Goal: Task Accomplishment & Management: Use online tool/utility

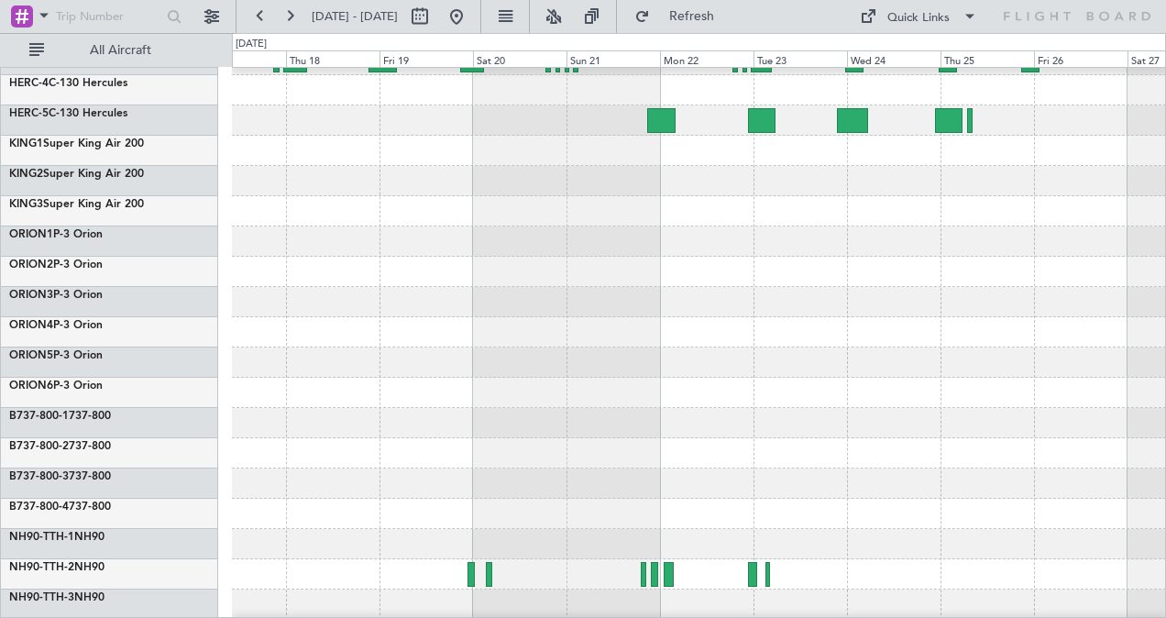
scroll to position [174, 0]
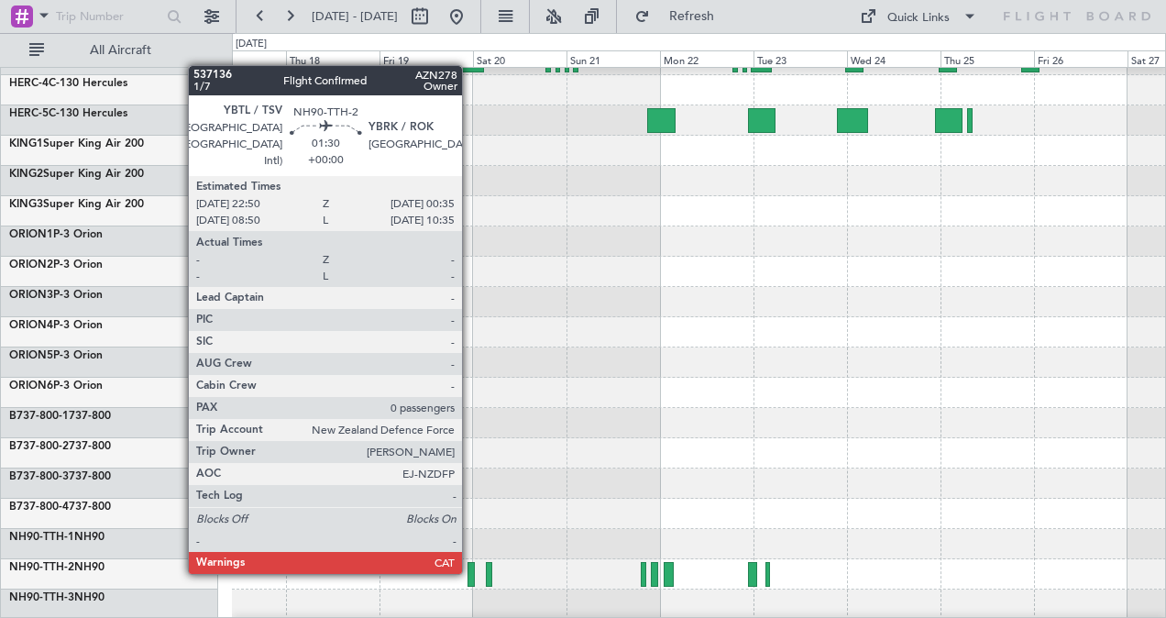
click at [471, 570] on div at bounding box center [470, 574] width 7 height 25
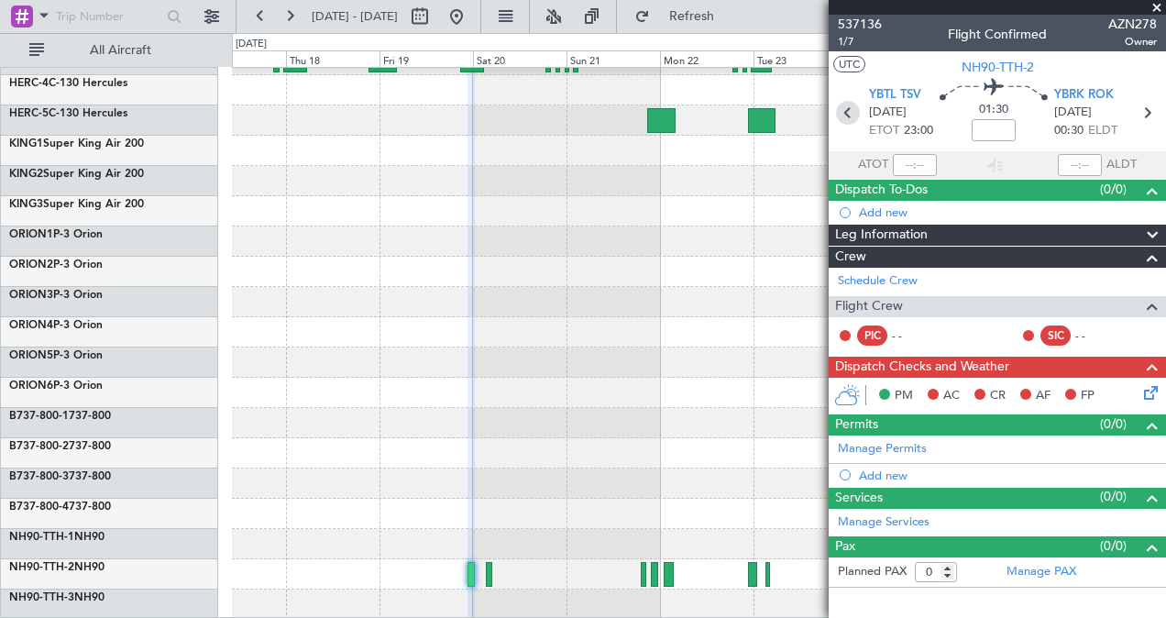
click at [847, 112] on icon at bounding box center [848, 113] width 24 height 24
type input "+00:50"
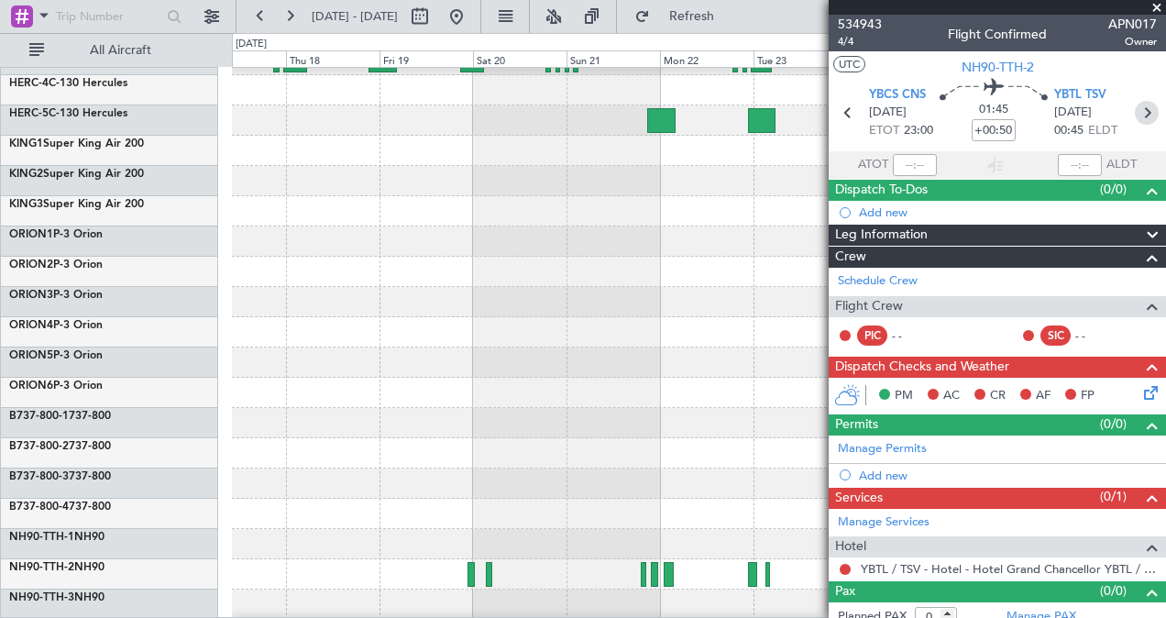
click at [1135, 112] on icon at bounding box center [1146, 113] width 24 height 24
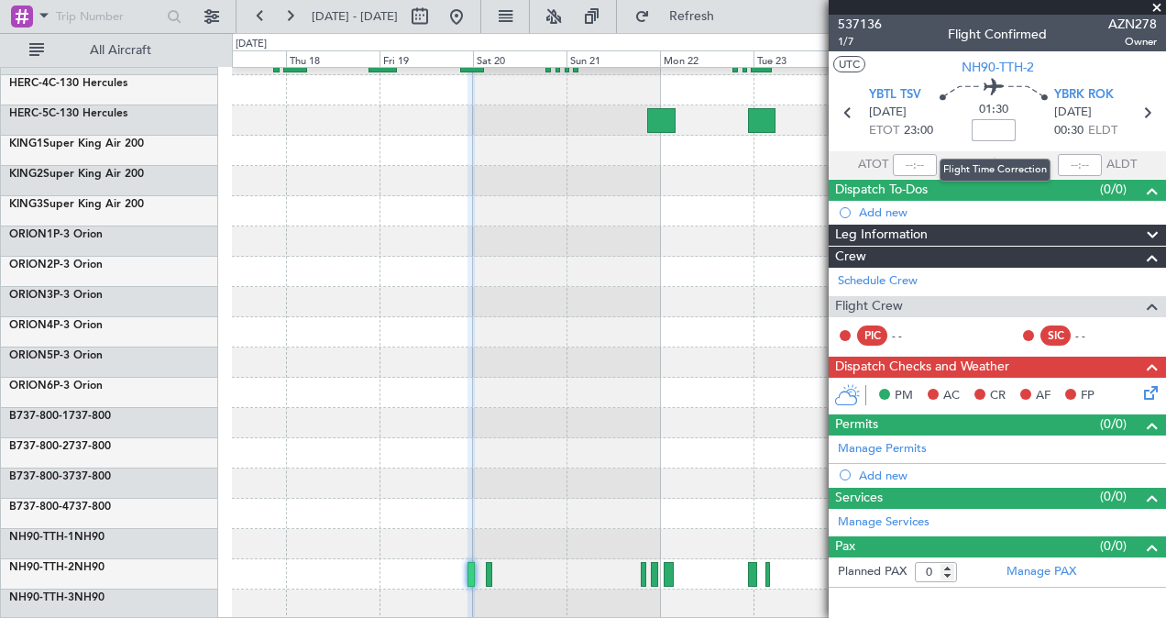
click at [995, 126] on input at bounding box center [993, 130] width 44 height 22
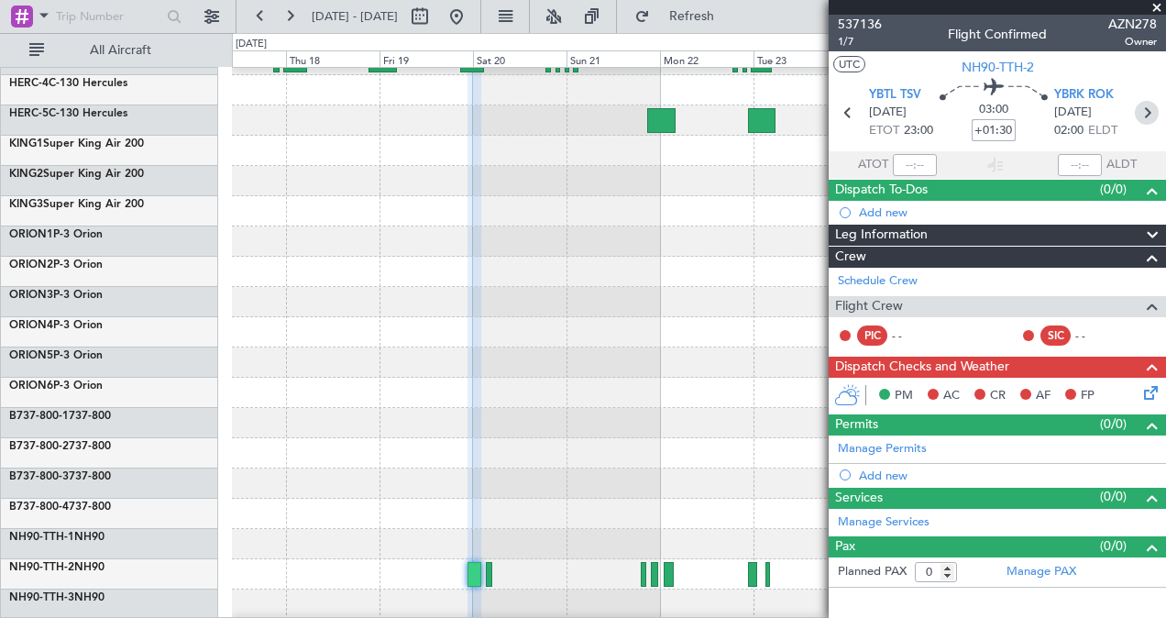
type input "+01:30"
click at [1145, 110] on icon at bounding box center [1146, 113] width 24 height 24
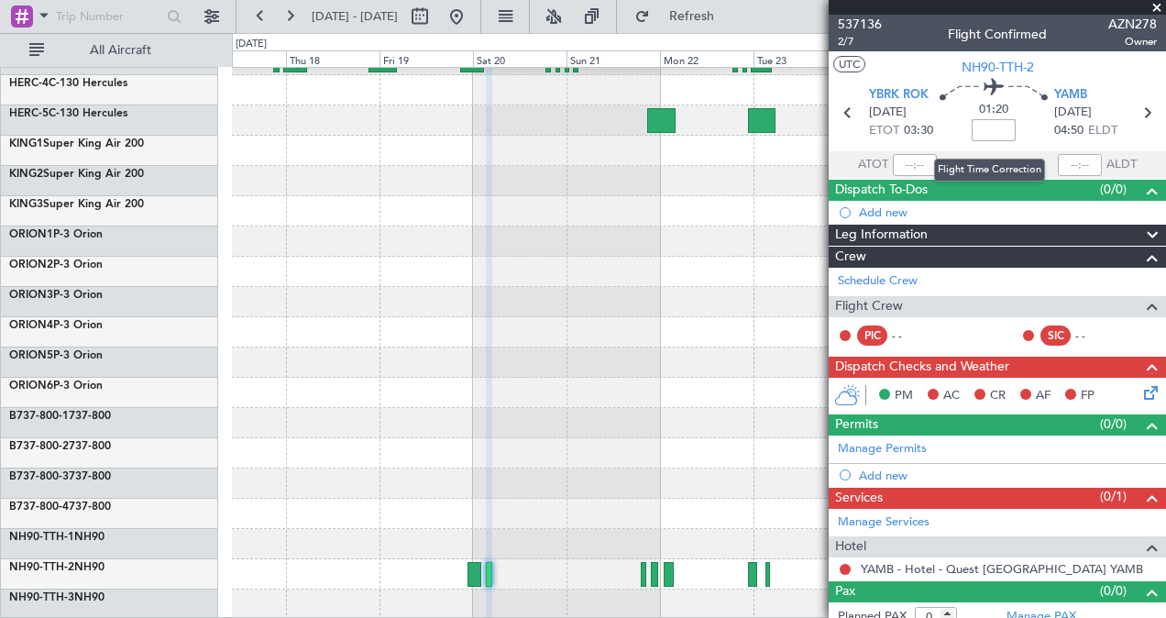
click at [990, 127] on input at bounding box center [993, 130] width 44 height 22
type input "+01:10"
click at [1140, 112] on icon at bounding box center [1146, 113] width 24 height 24
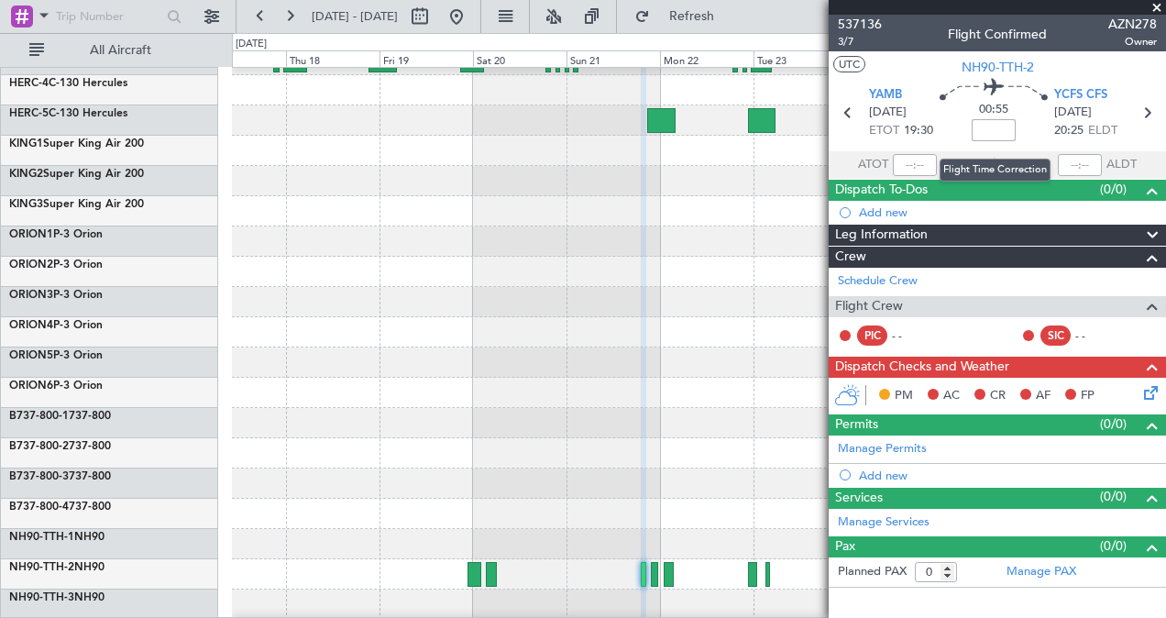
click at [996, 129] on input at bounding box center [993, 130] width 44 height 22
type input "+00:35"
click at [1150, 113] on icon at bounding box center [1146, 113] width 24 height 24
click at [995, 126] on input at bounding box center [993, 130] width 44 height 22
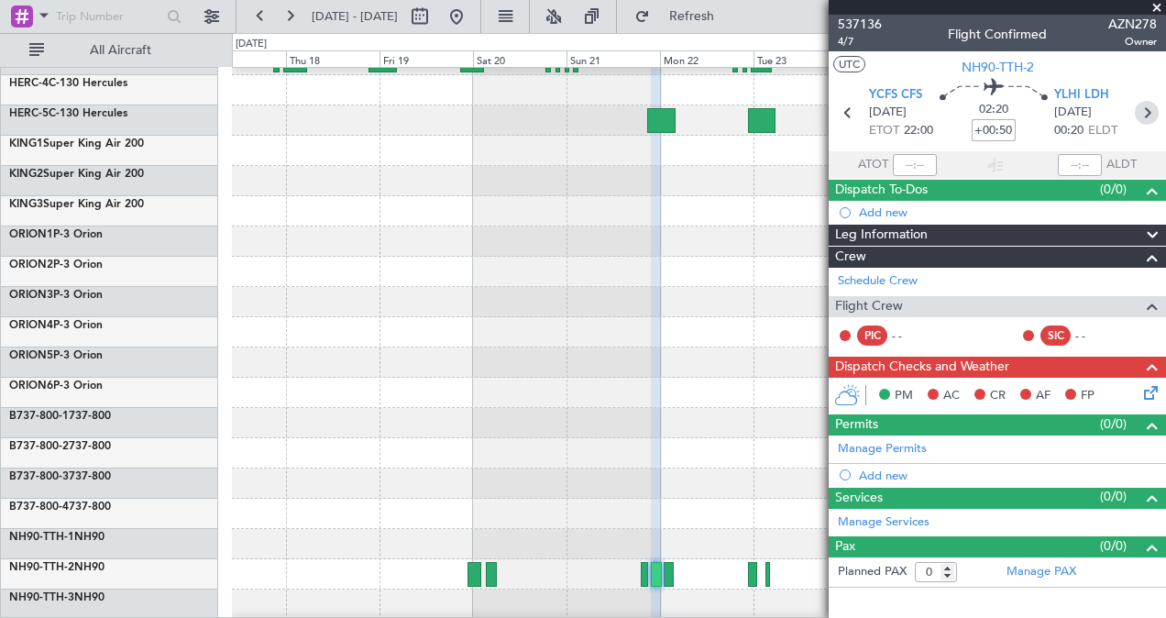
type input "+00:50"
click at [1145, 112] on icon at bounding box center [1146, 113] width 24 height 24
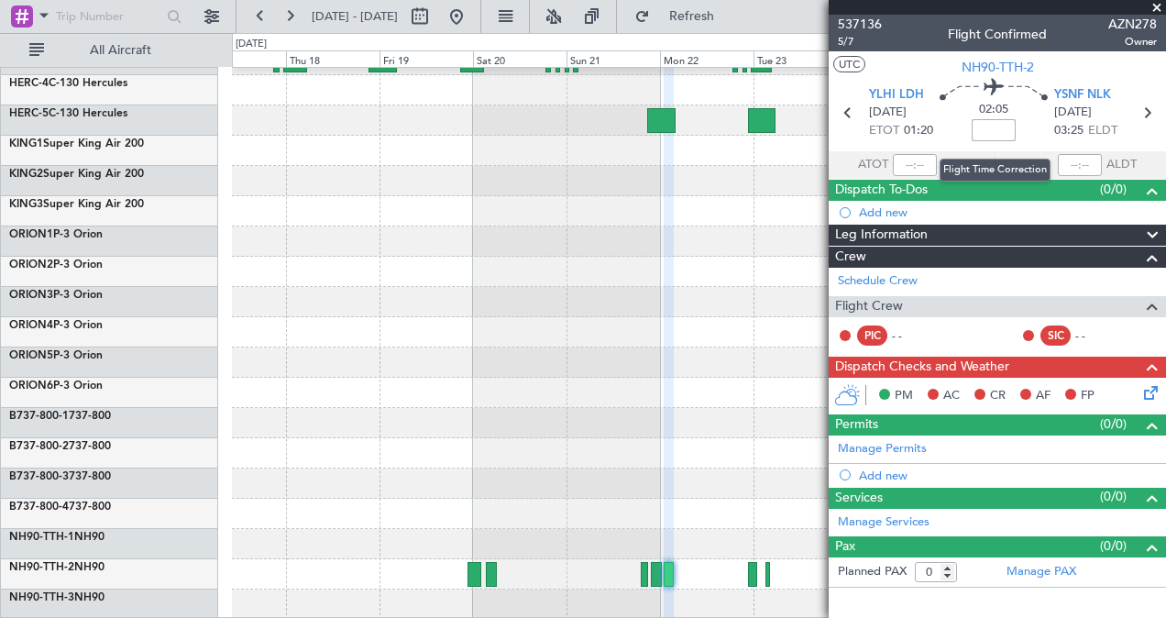
click at [992, 129] on input at bounding box center [993, 130] width 44 height 22
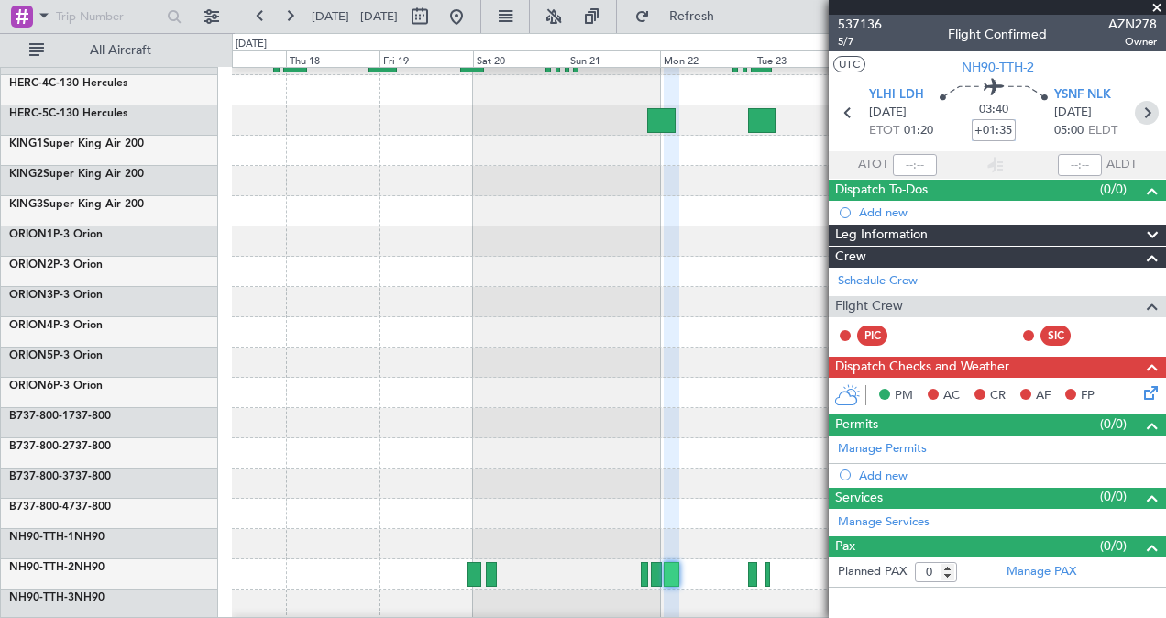
type input "+01:35"
click at [1145, 110] on icon at bounding box center [1146, 113] width 24 height 24
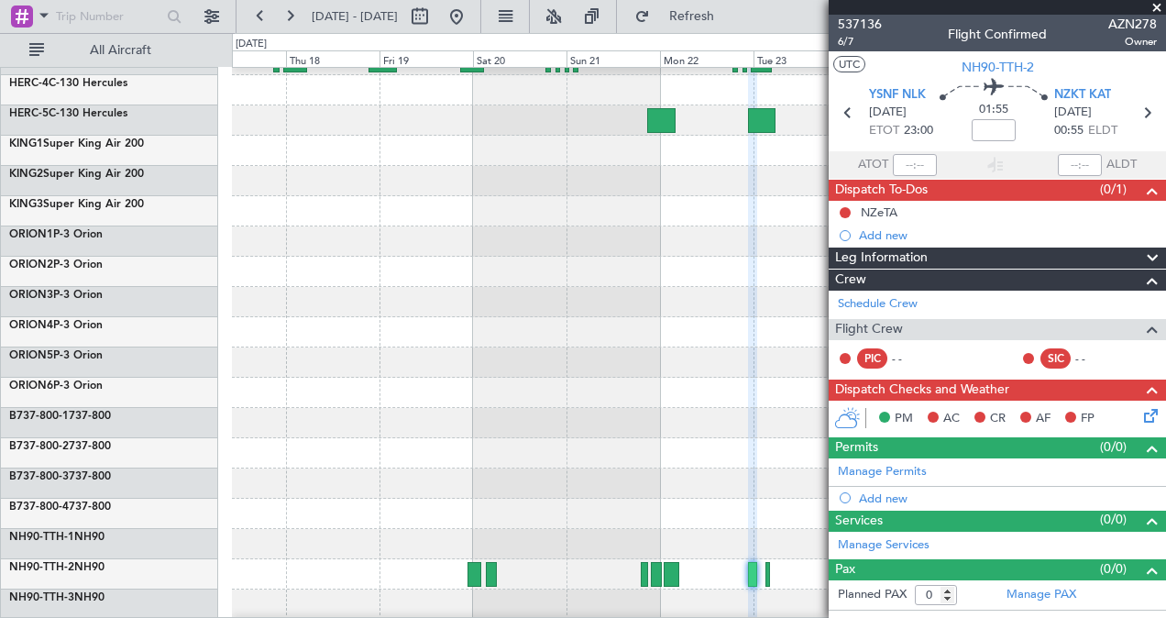
click at [994, 128] on mat-tooltip-component "Flight Time" at bounding box center [994, 143] width 84 height 49
click at [991, 117] on span "01:55" at bounding box center [993, 110] width 29 height 18
click at [988, 128] on input at bounding box center [993, 130] width 44 height 22
type input "+01:50"
click at [1142, 110] on icon at bounding box center [1146, 113] width 24 height 24
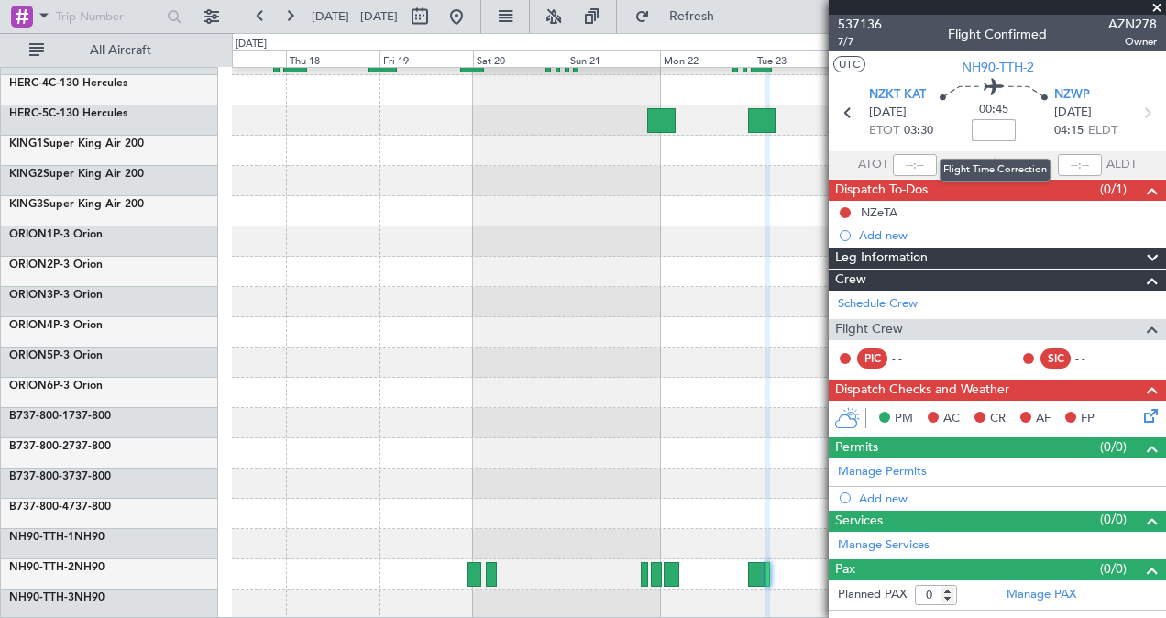
click at [982, 126] on input at bounding box center [993, 130] width 44 height 22
type input "+00:15"
click at [1162, 6] on span at bounding box center [1156, 8] width 18 height 16
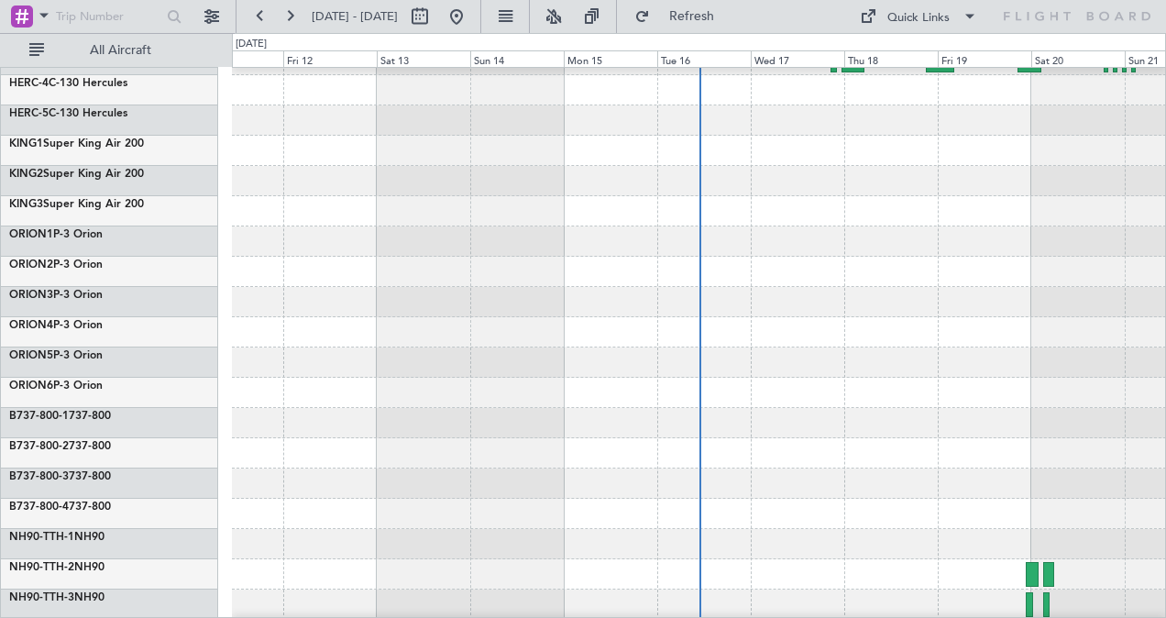
scroll to position [174, 0]
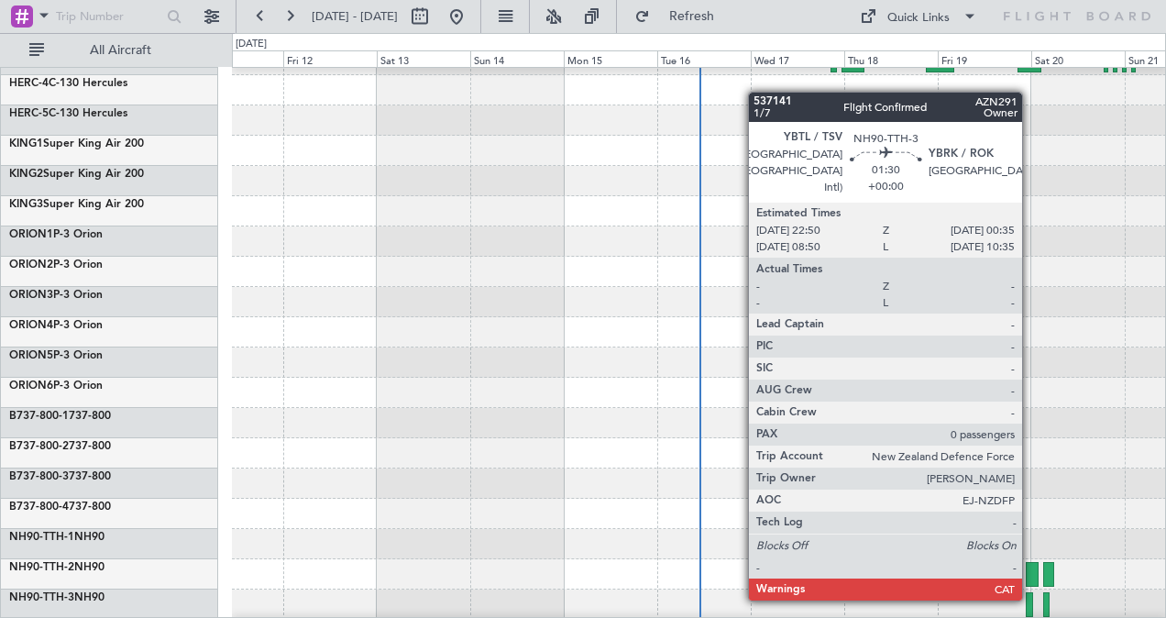
click at [1031, 597] on div at bounding box center [1028, 604] width 7 height 25
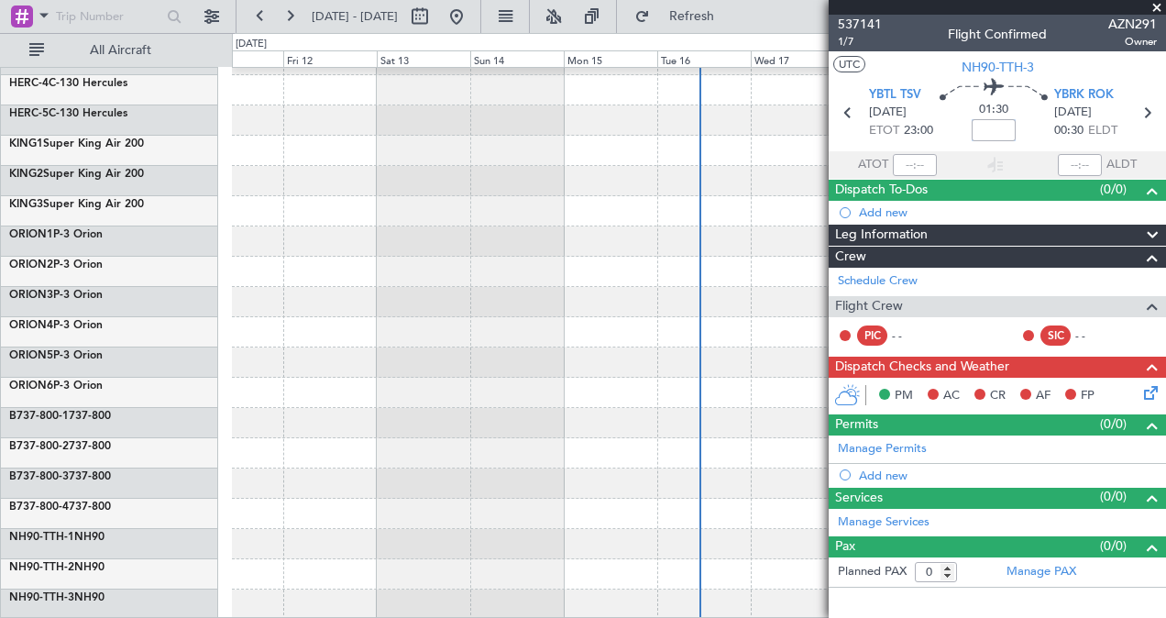
click at [998, 130] on input at bounding box center [993, 130] width 44 height 22
type input "+01:30"
click at [1149, 113] on icon at bounding box center [1146, 113] width 24 height 24
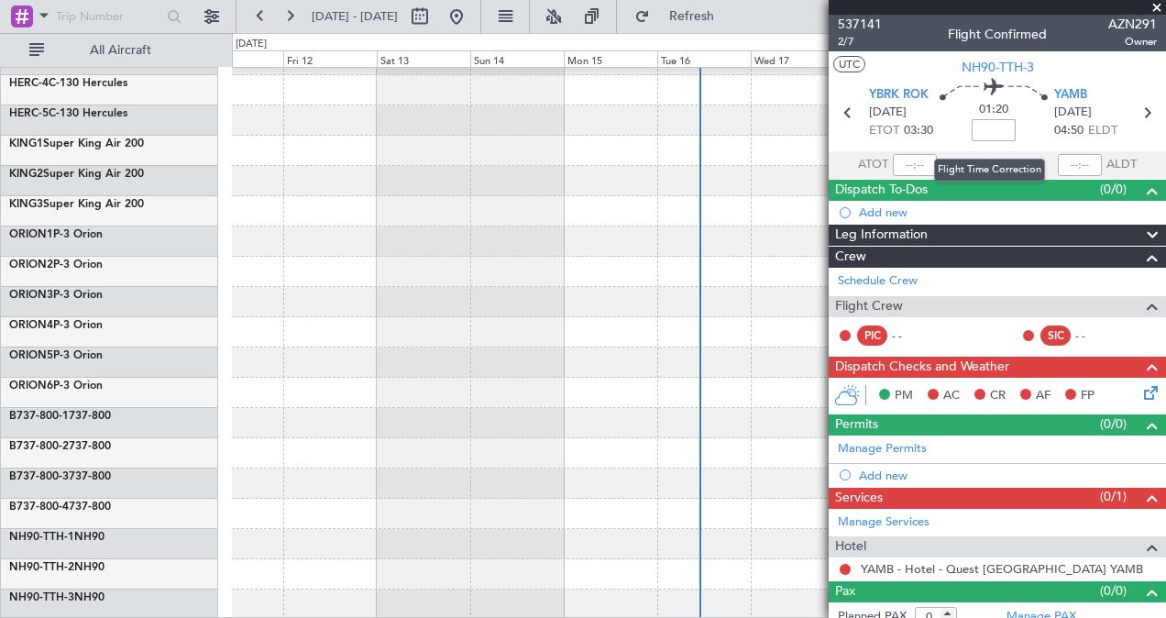
click at [988, 128] on input at bounding box center [993, 130] width 44 height 22
type input "+01:10"
click at [1139, 115] on icon at bounding box center [1146, 113] width 24 height 24
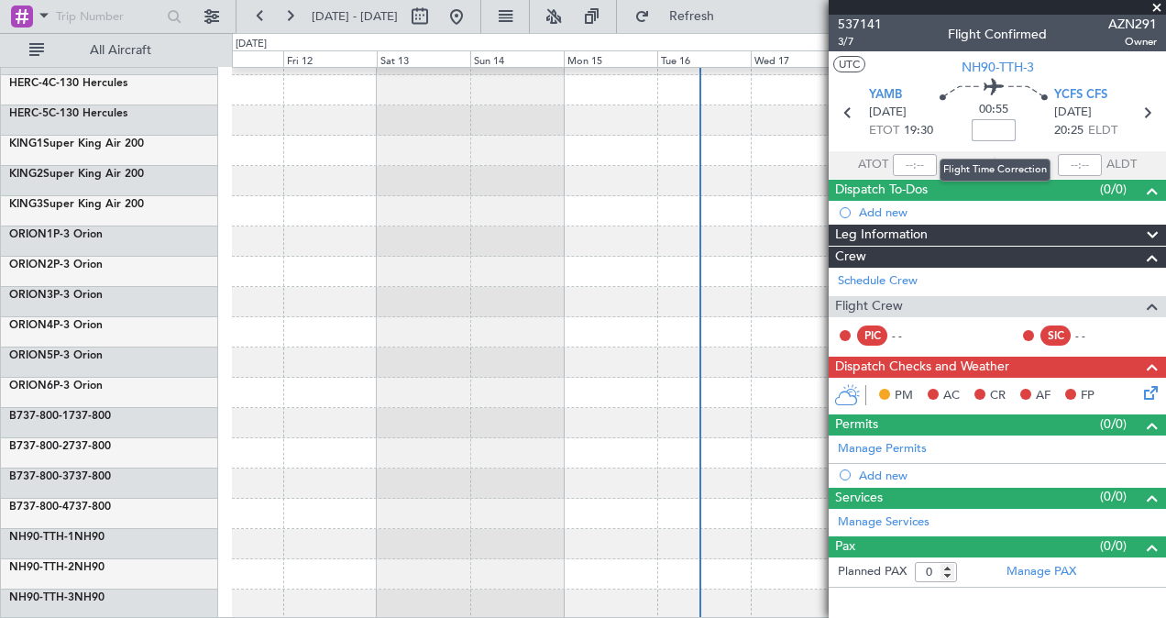
click at [987, 126] on input at bounding box center [993, 130] width 44 height 22
type input "+00:35"
click at [1144, 112] on icon at bounding box center [1146, 113] width 24 height 24
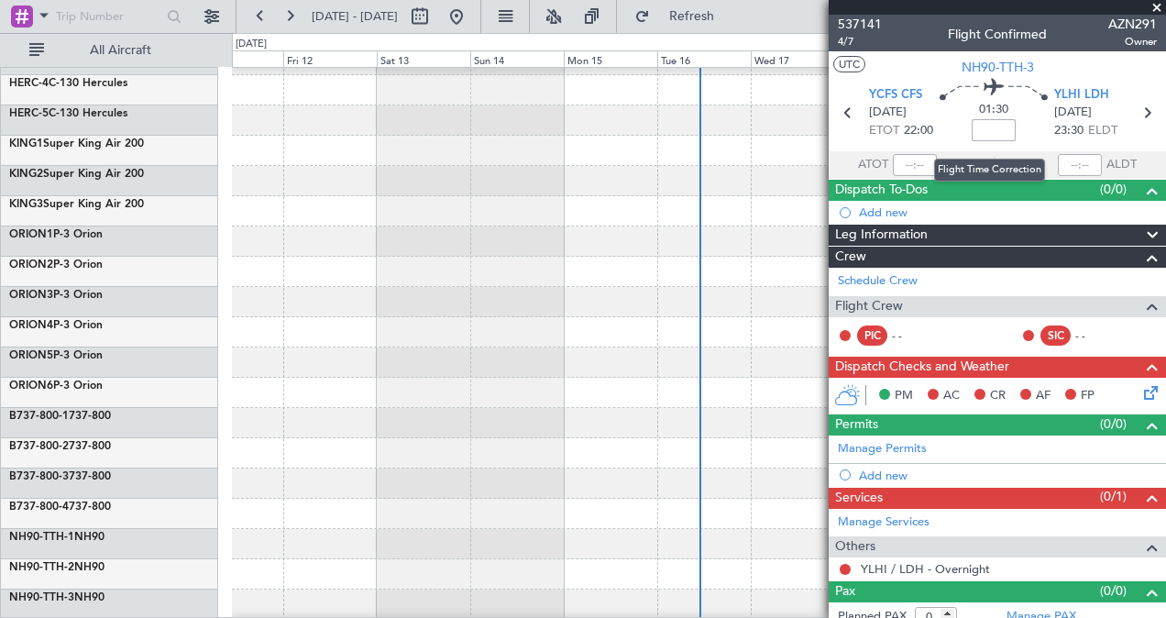
click at [984, 130] on input at bounding box center [993, 130] width 44 height 22
type input "+00:50"
click at [1136, 112] on icon at bounding box center [1146, 113] width 24 height 24
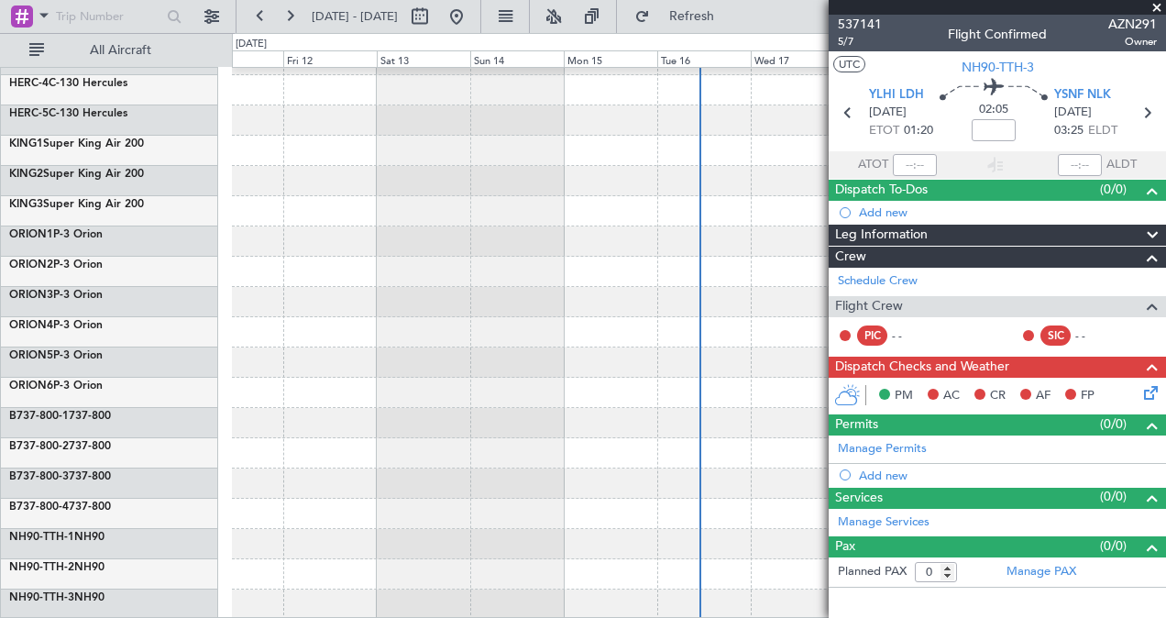
click at [997, 126] on mat-tooltip-component "Flight Time" at bounding box center [994, 143] width 84 height 49
click at [997, 133] on input at bounding box center [993, 130] width 44 height 22
type input "+01:35"
click at [1146, 108] on icon at bounding box center [1146, 113] width 24 height 24
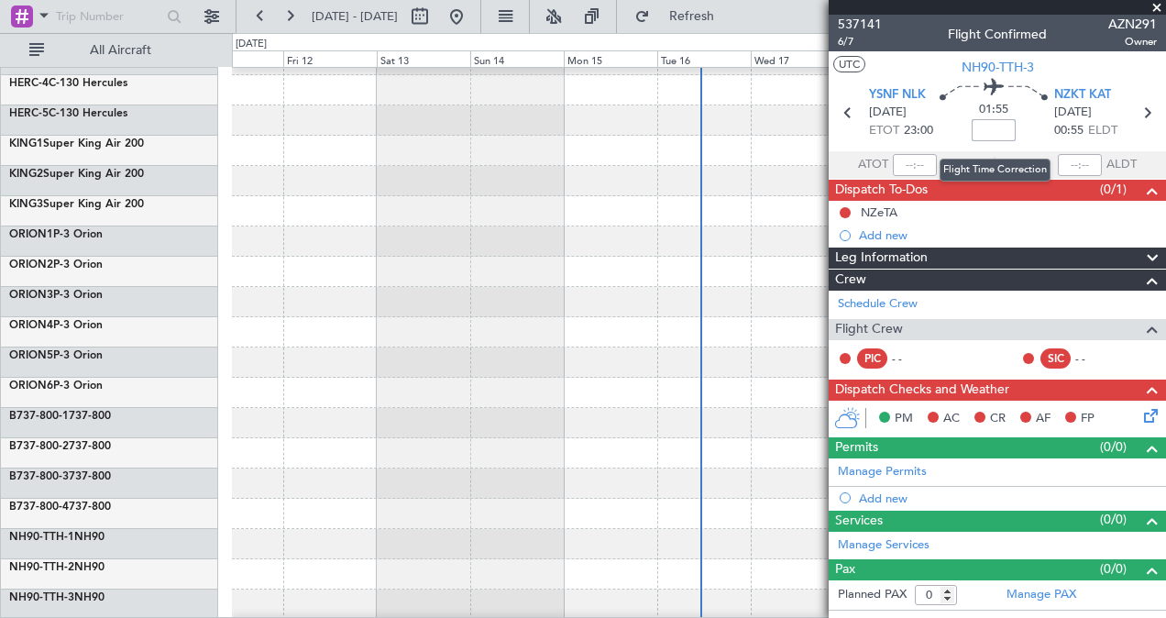
click at [999, 130] on input at bounding box center [993, 130] width 44 height 22
type input "+01:50"
click at [1147, 114] on icon at bounding box center [1146, 113] width 24 height 24
click at [993, 121] on mat-tooltip-component "Flight Time" at bounding box center [994, 143] width 84 height 49
click at [990, 125] on mat-tooltip-component "Flight Time" at bounding box center [994, 143] width 84 height 49
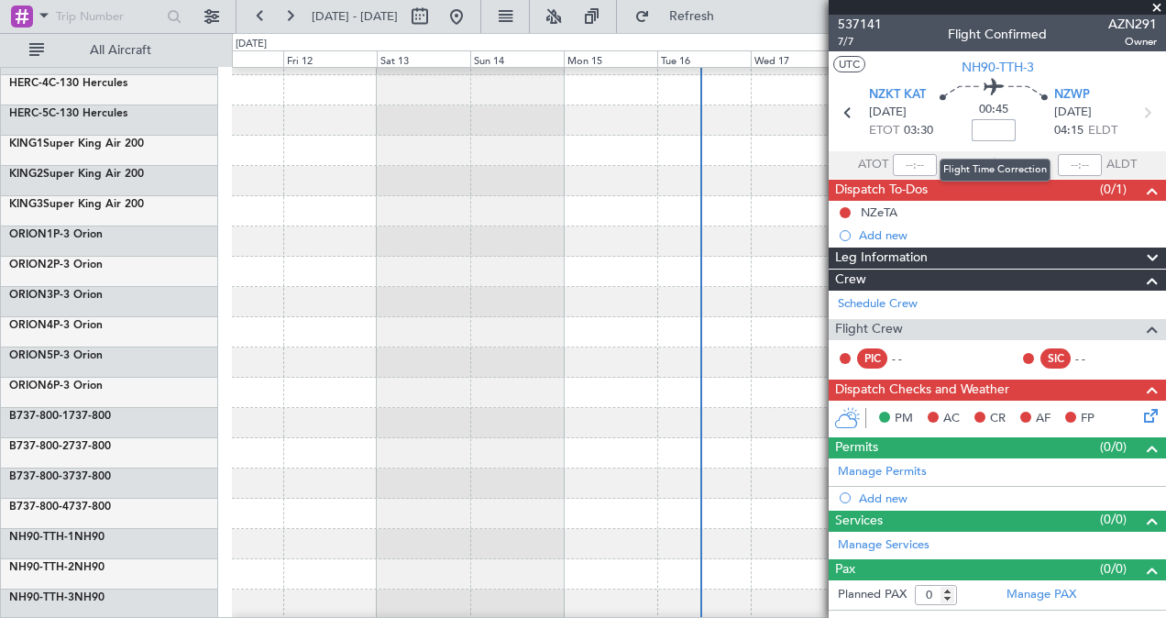
click at [995, 131] on input at bounding box center [993, 130] width 44 height 22
type input "+00:15"
click at [1156, 7] on span at bounding box center [1156, 8] width 18 height 16
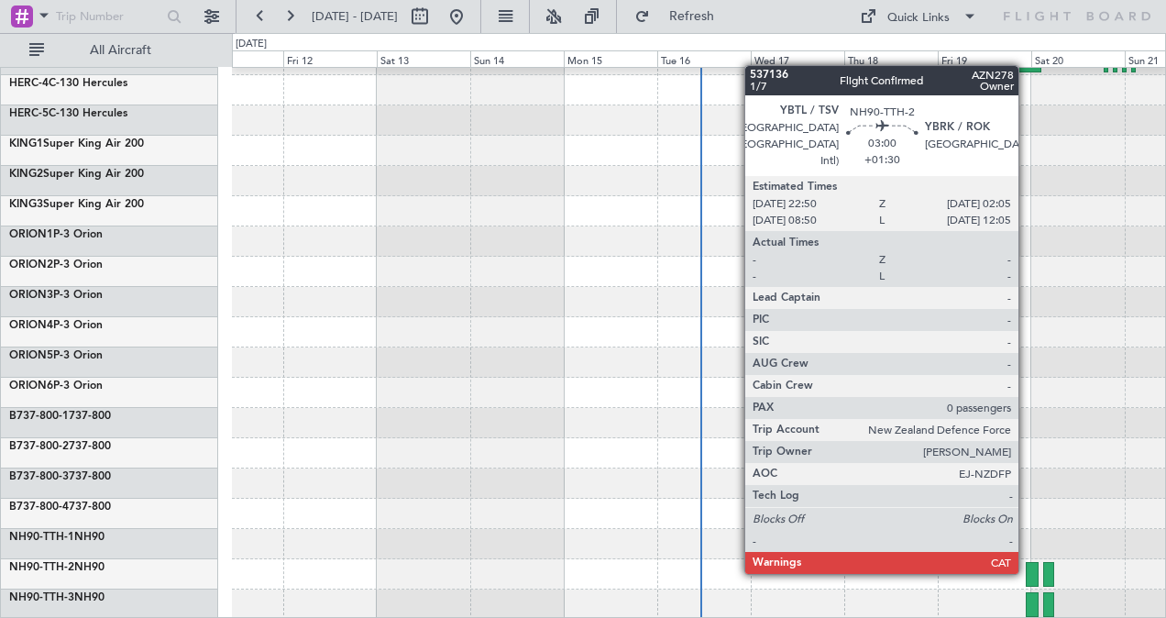
click at [1028, 570] on div at bounding box center [1031, 574] width 13 height 25
